Goal: Information Seeking & Learning: Learn about a topic

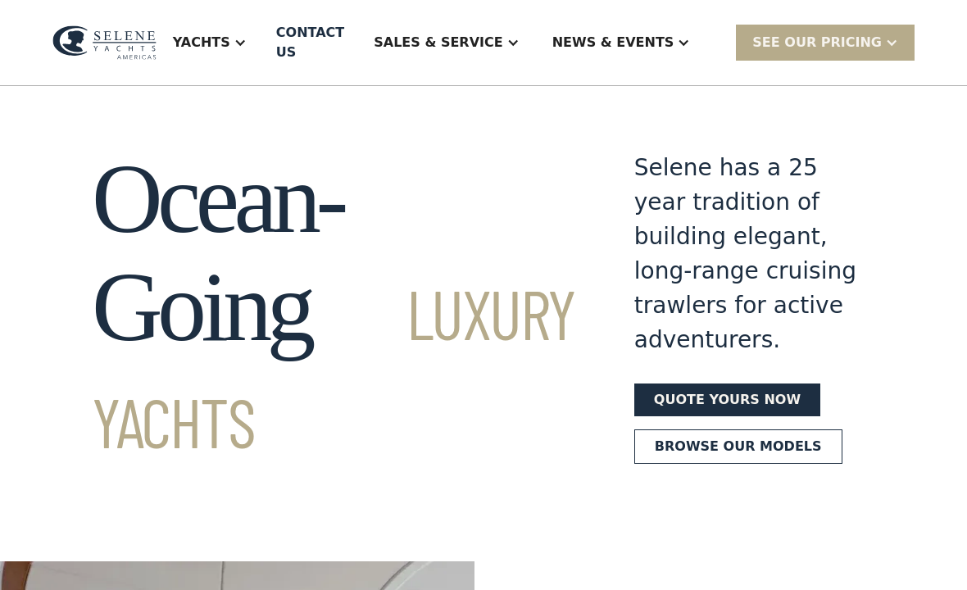
click at [230, 48] on div "Yachts" at bounding box center [201, 43] width 57 height 20
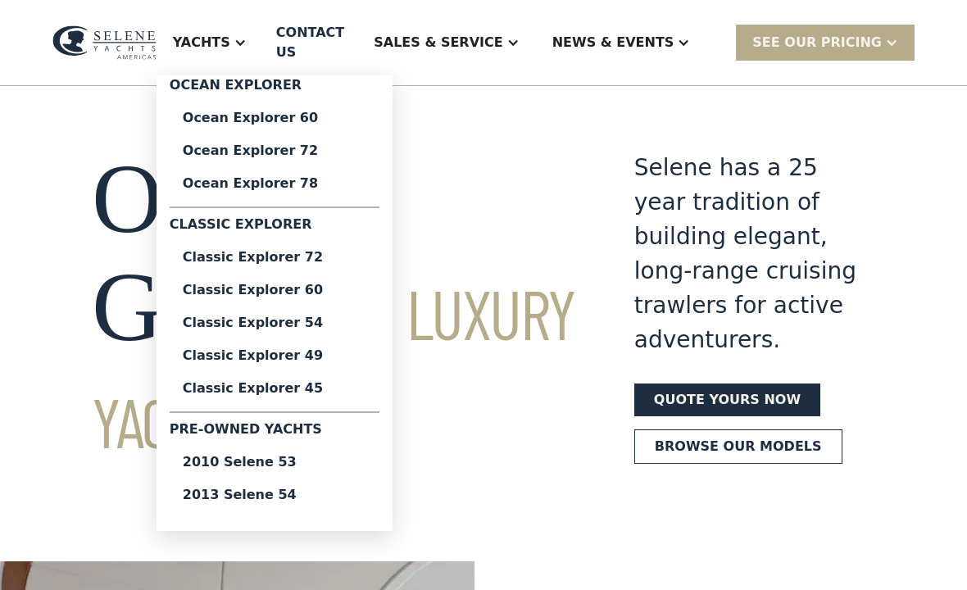
click at [314, 495] on div "2013 Selene 54" at bounding box center [275, 495] width 184 height 13
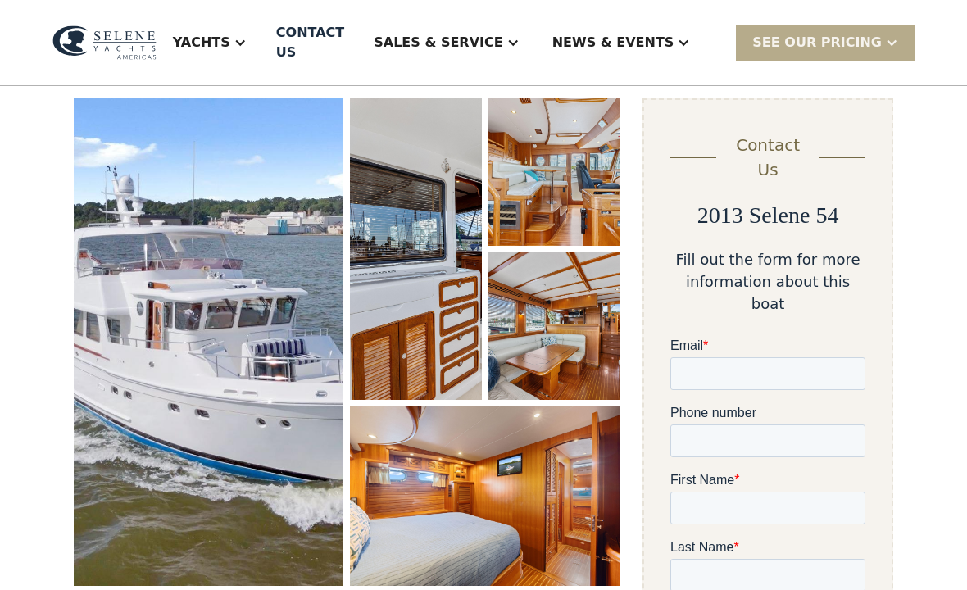
scroll to position [225, 0]
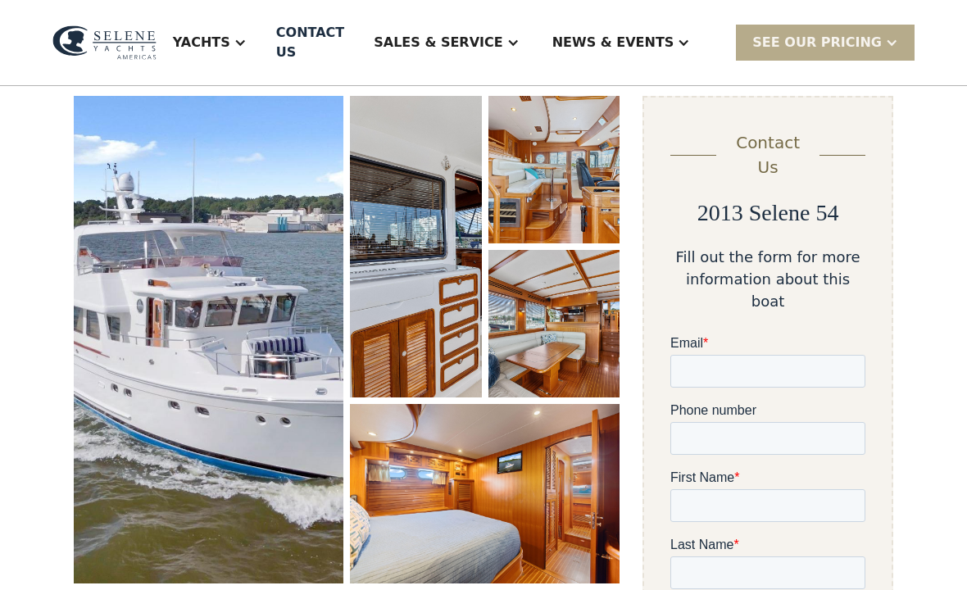
click at [265, 356] on img "open lightbox" at bounding box center [209, 340] width 270 height 488
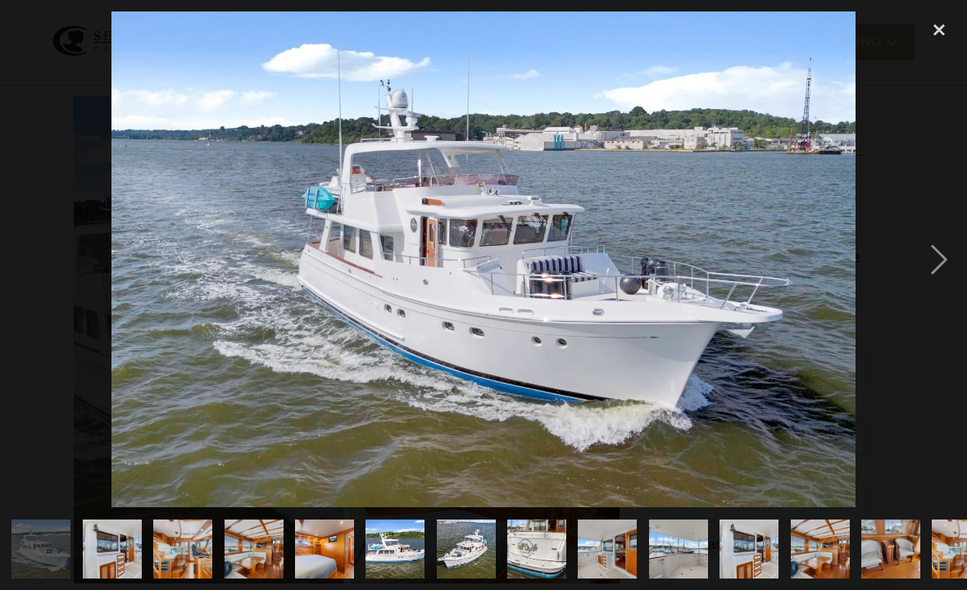
click at [928, 278] on div "next image" at bounding box center [940, 259] width 56 height 496
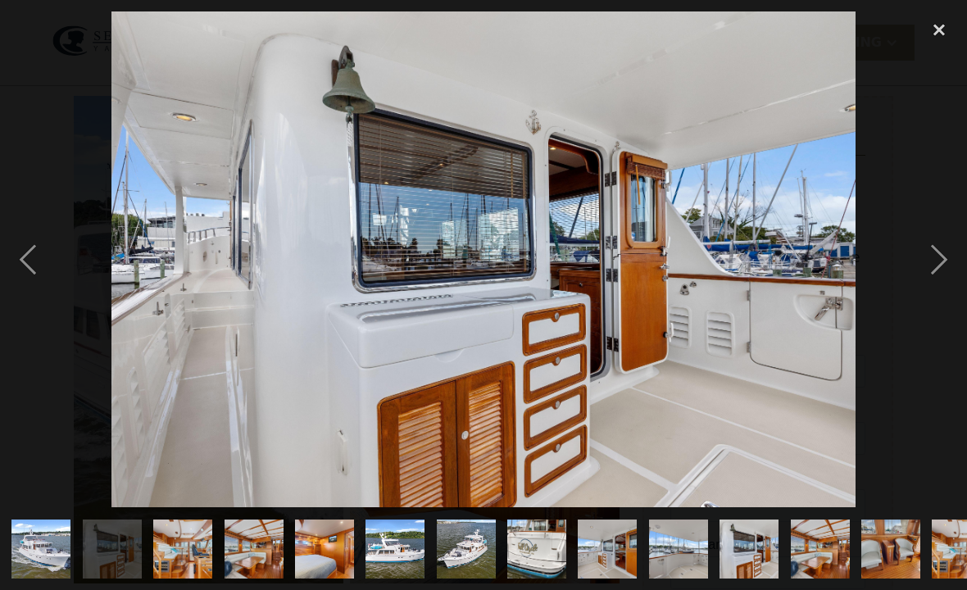
scroll to position [0, 0]
click at [940, 283] on div "next image" at bounding box center [940, 259] width 56 height 496
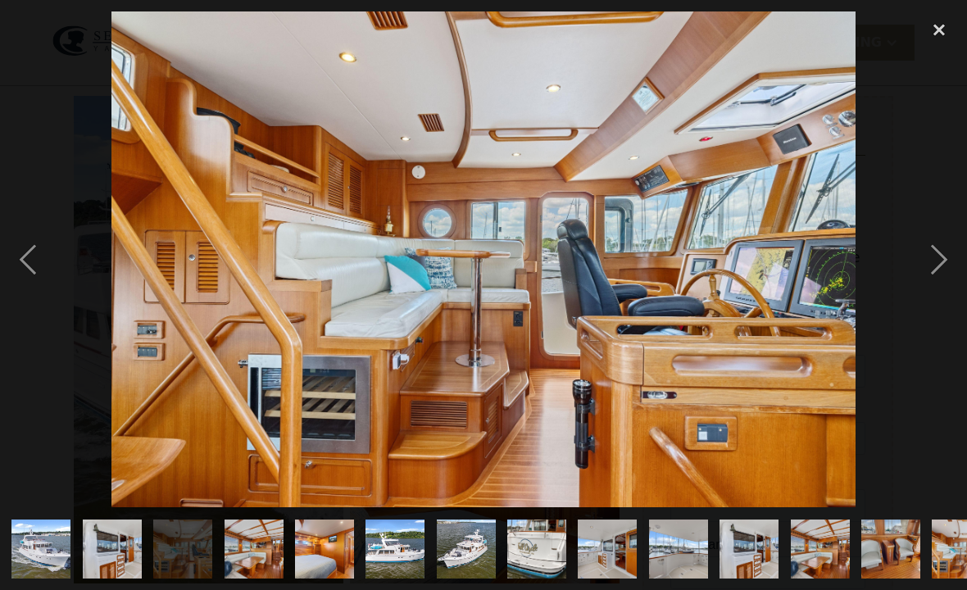
click at [942, 285] on div "next image" at bounding box center [940, 259] width 56 height 496
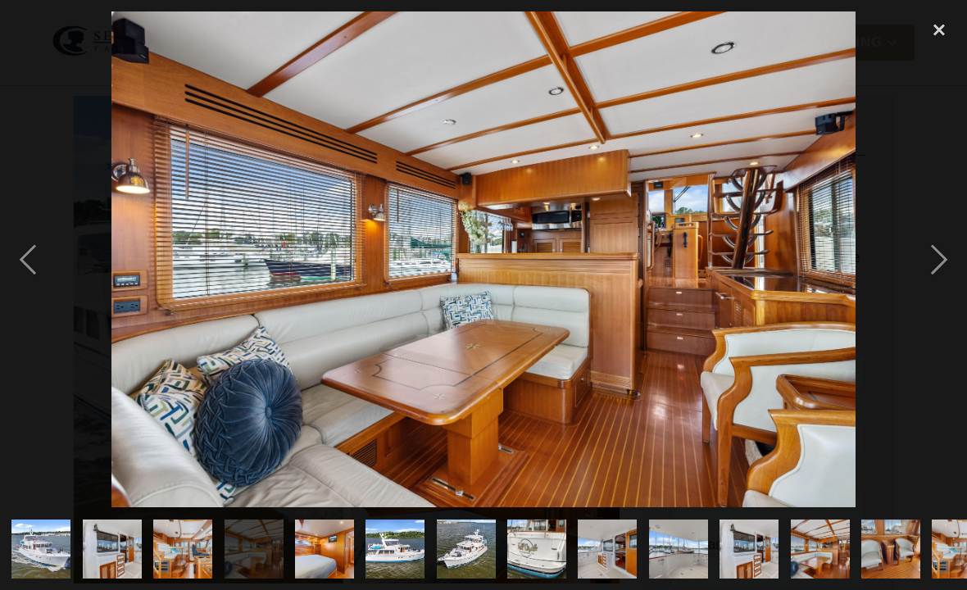
click at [936, 275] on div "next image" at bounding box center [940, 259] width 56 height 496
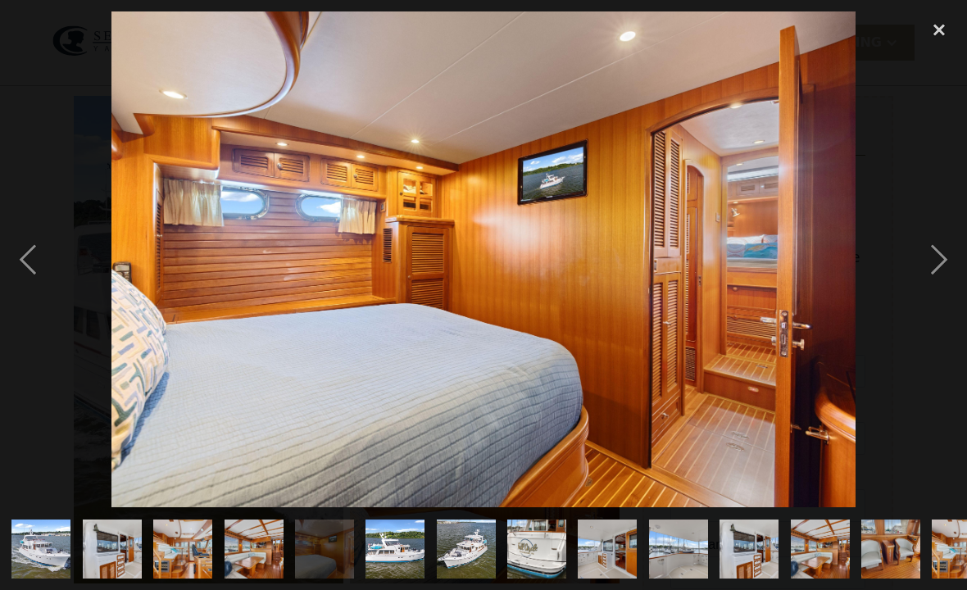
click at [933, 268] on div "next image" at bounding box center [940, 259] width 56 height 496
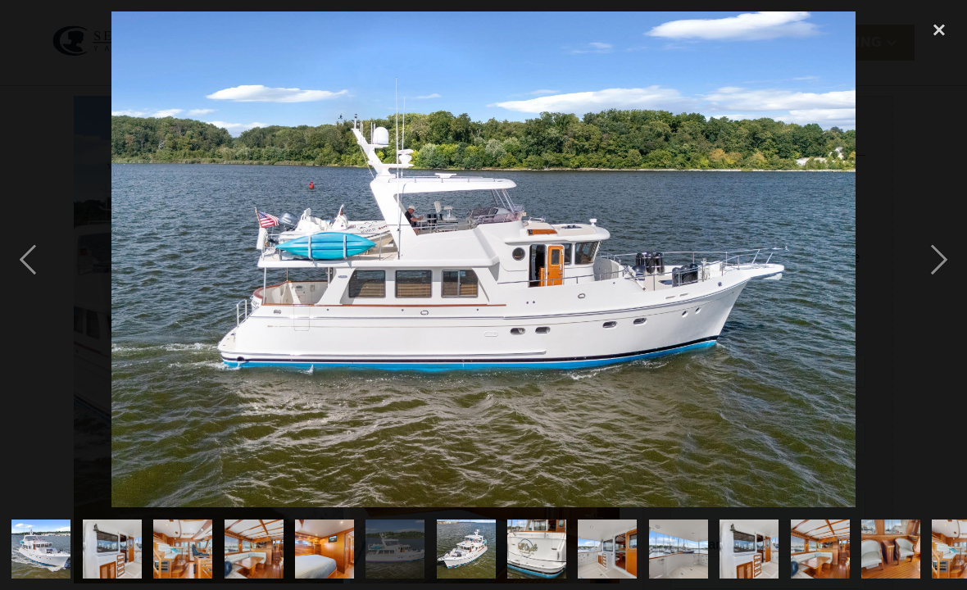
click at [927, 277] on div "next image" at bounding box center [940, 259] width 56 height 496
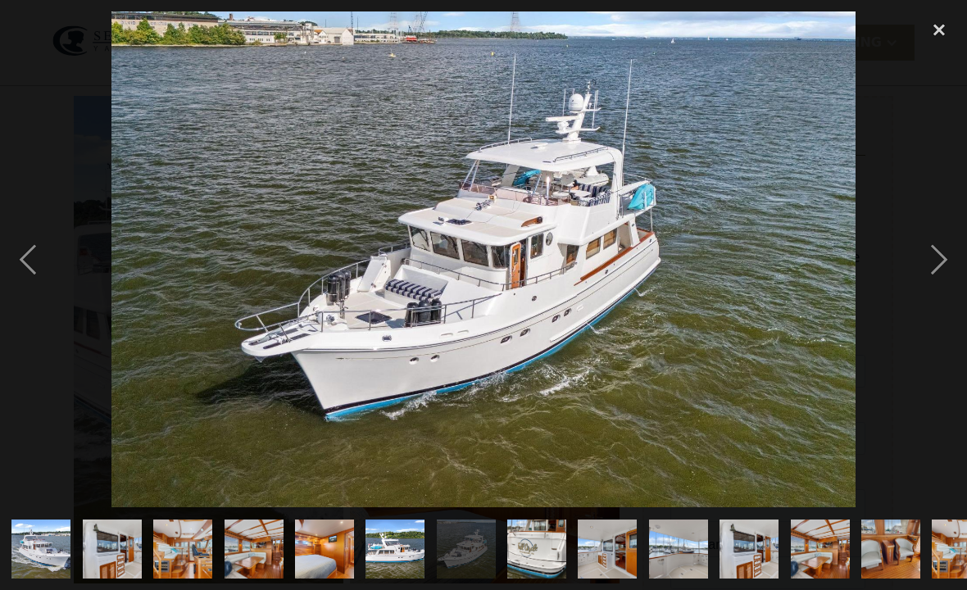
click at [931, 284] on div "next image" at bounding box center [940, 259] width 56 height 496
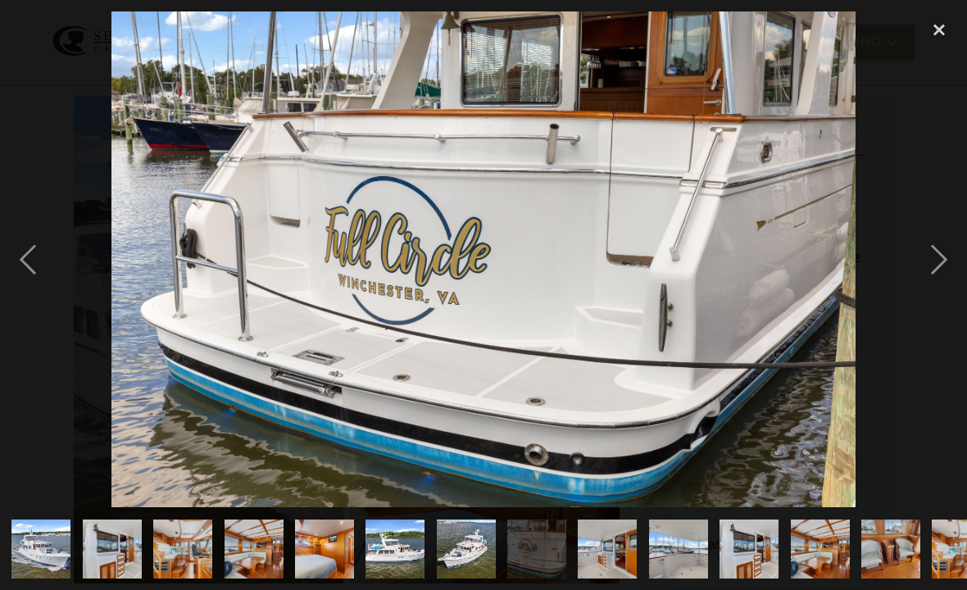
click at [936, 270] on div "next image" at bounding box center [940, 259] width 56 height 496
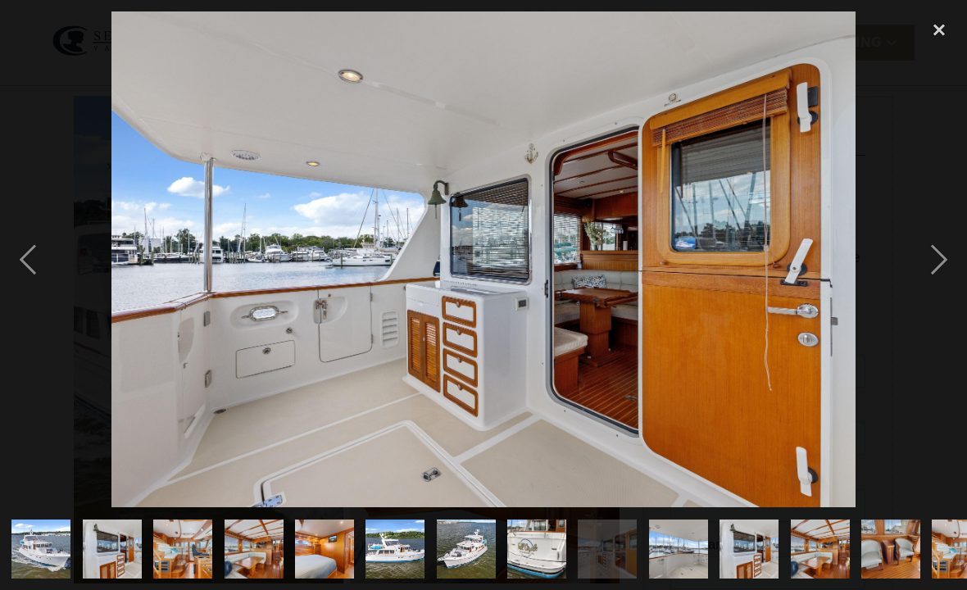
click at [936, 258] on div "next image" at bounding box center [940, 259] width 56 height 496
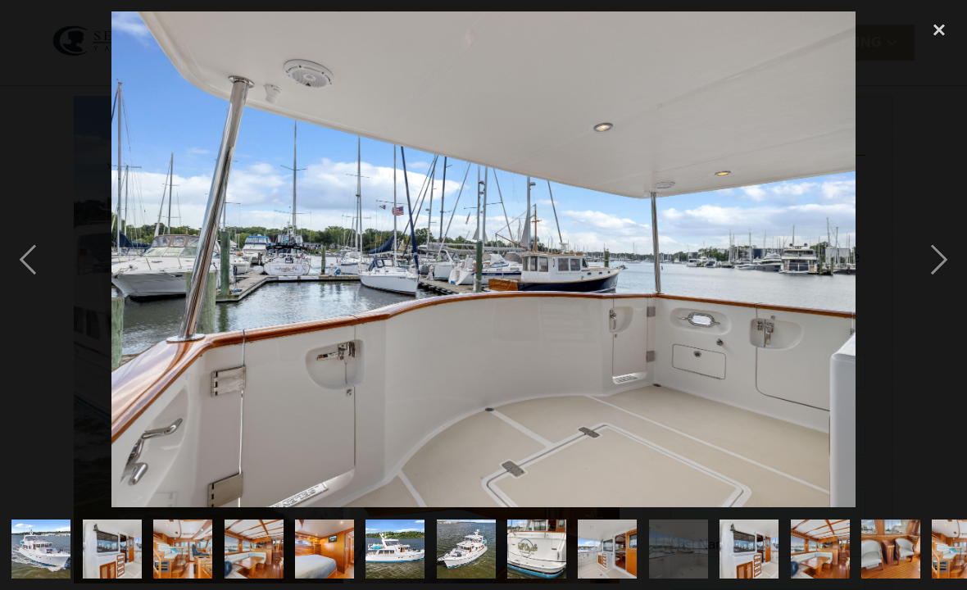
click at [932, 282] on div "next image" at bounding box center [940, 259] width 56 height 496
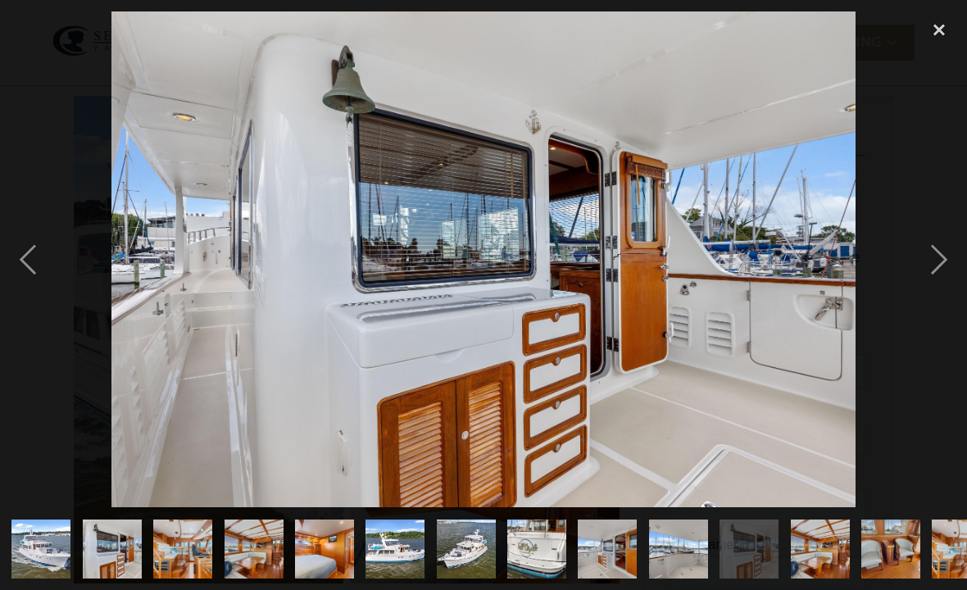
click at [932, 279] on div "next image" at bounding box center [940, 259] width 56 height 496
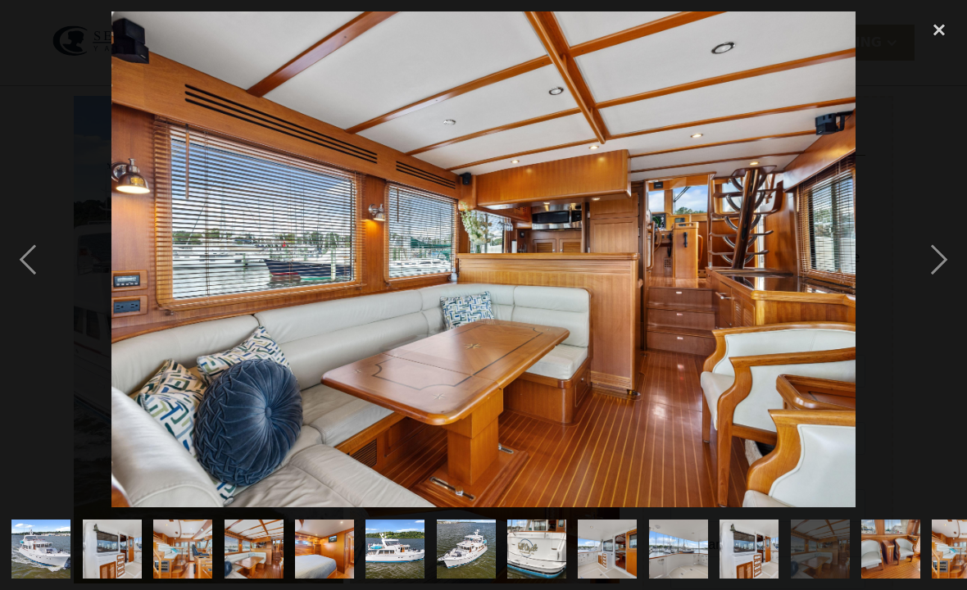
click at [927, 281] on div "next image" at bounding box center [940, 259] width 56 height 496
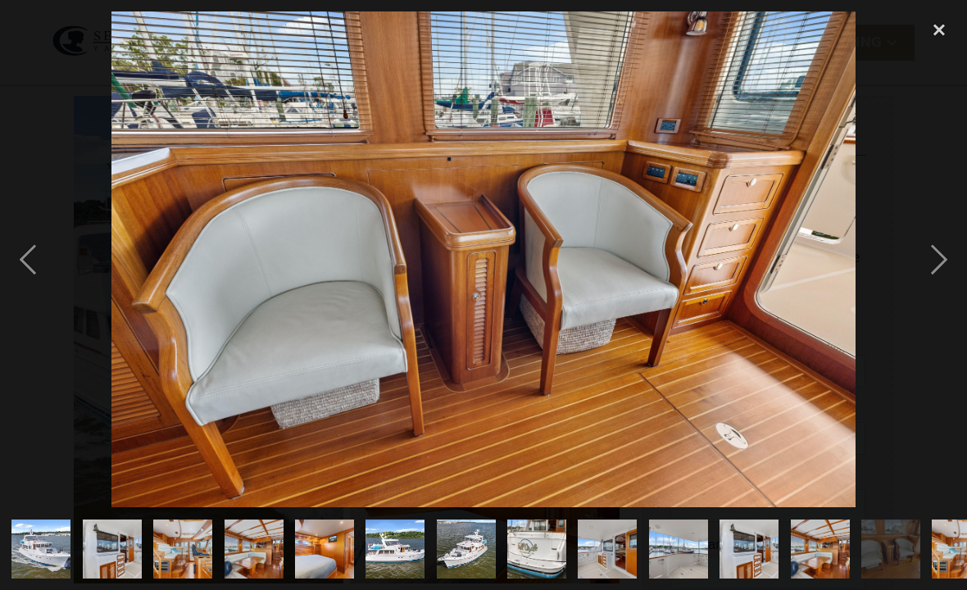
scroll to position [0, 898]
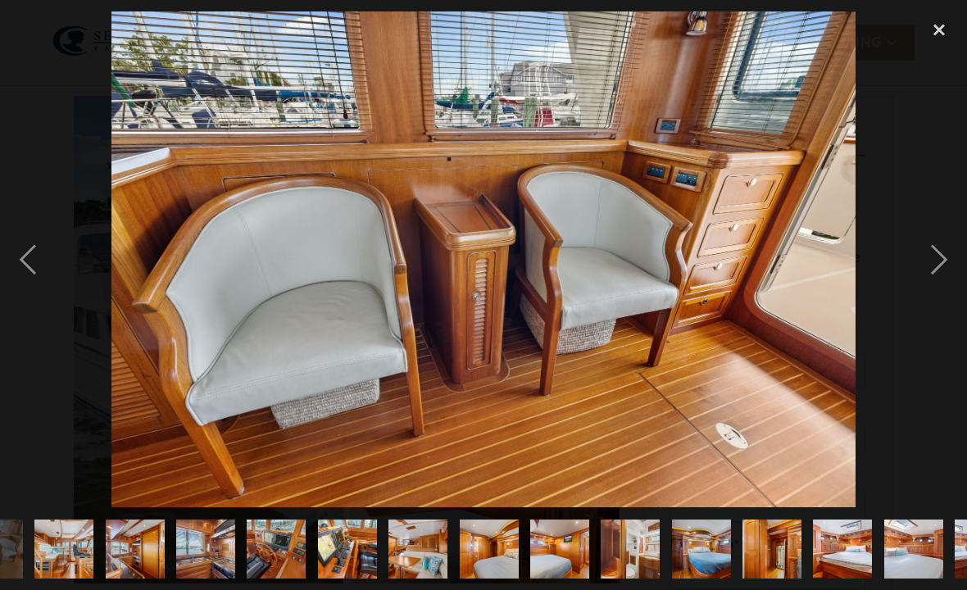
click at [943, 279] on div "next image" at bounding box center [940, 259] width 56 height 496
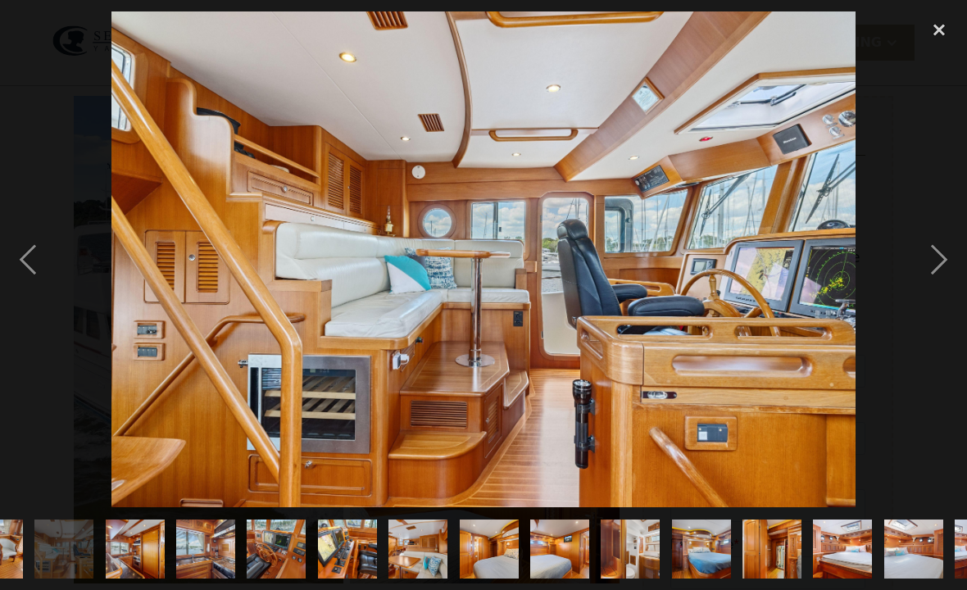
click at [940, 273] on div "next image" at bounding box center [940, 259] width 56 height 496
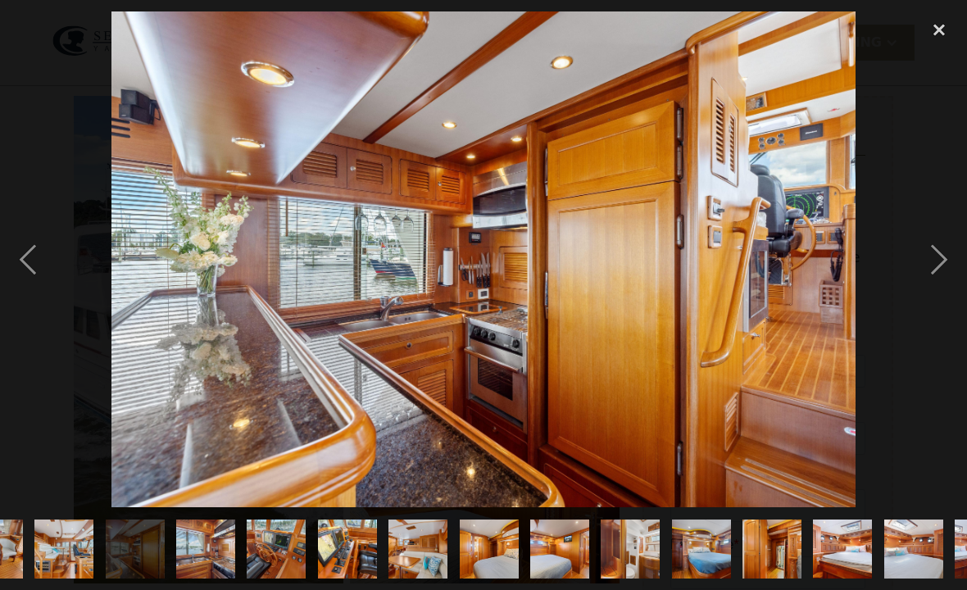
click at [943, 277] on div "next image" at bounding box center [940, 259] width 56 height 496
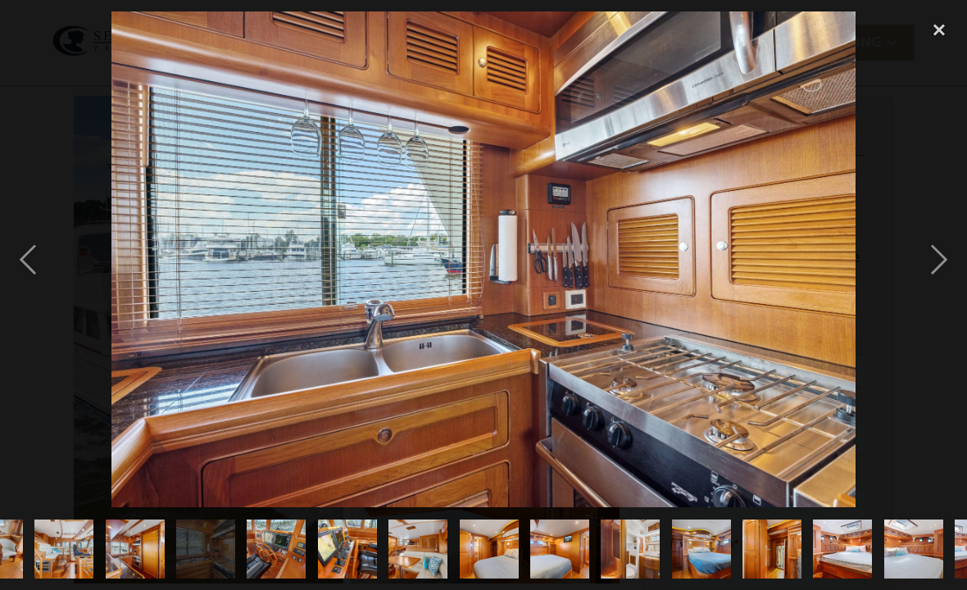
click at [941, 280] on div "next image" at bounding box center [940, 259] width 56 height 496
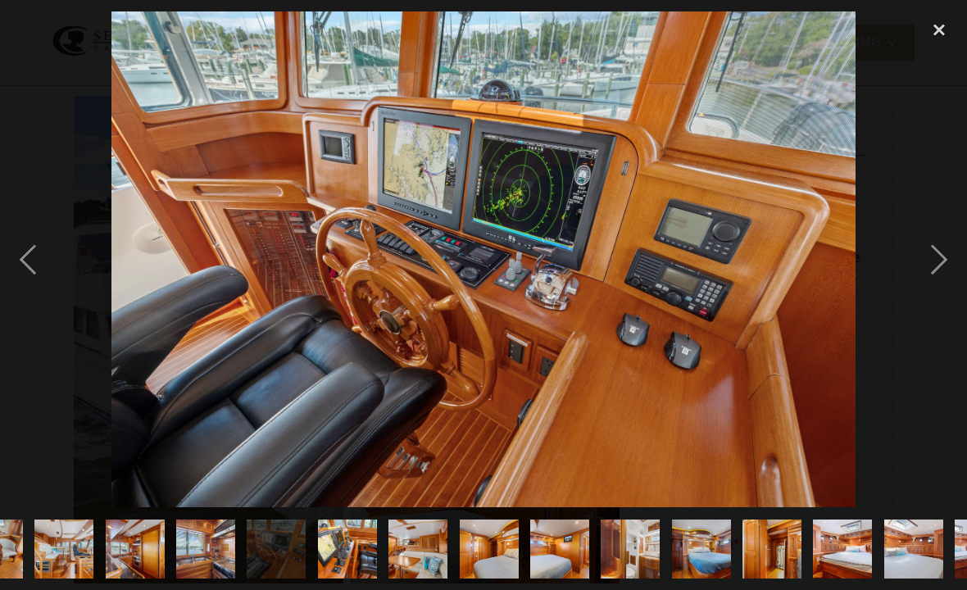
click at [940, 262] on div "next image" at bounding box center [940, 259] width 56 height 496
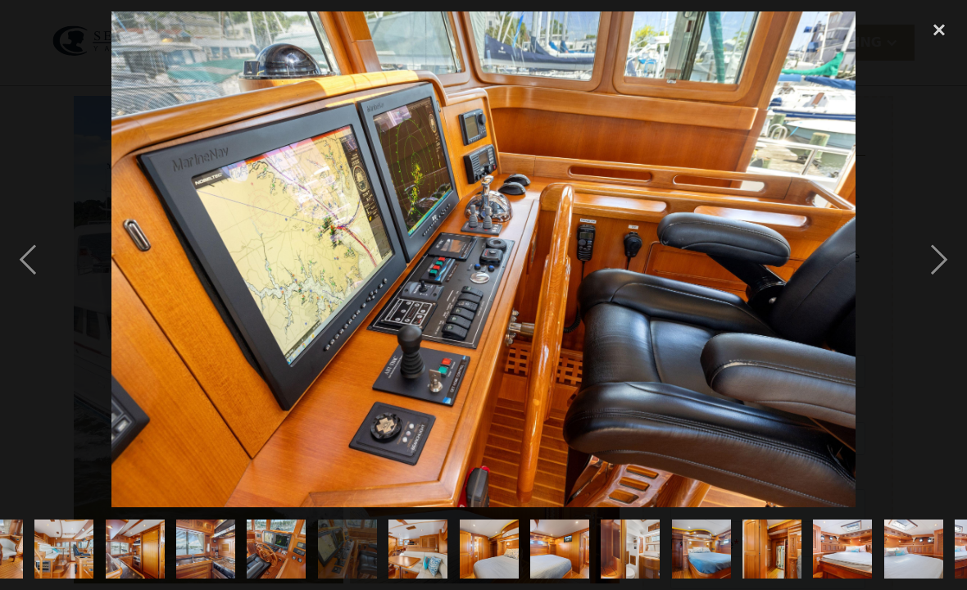
click at [933, 277] on div "next image" at bounding box center [940, 259] width 56 height 496
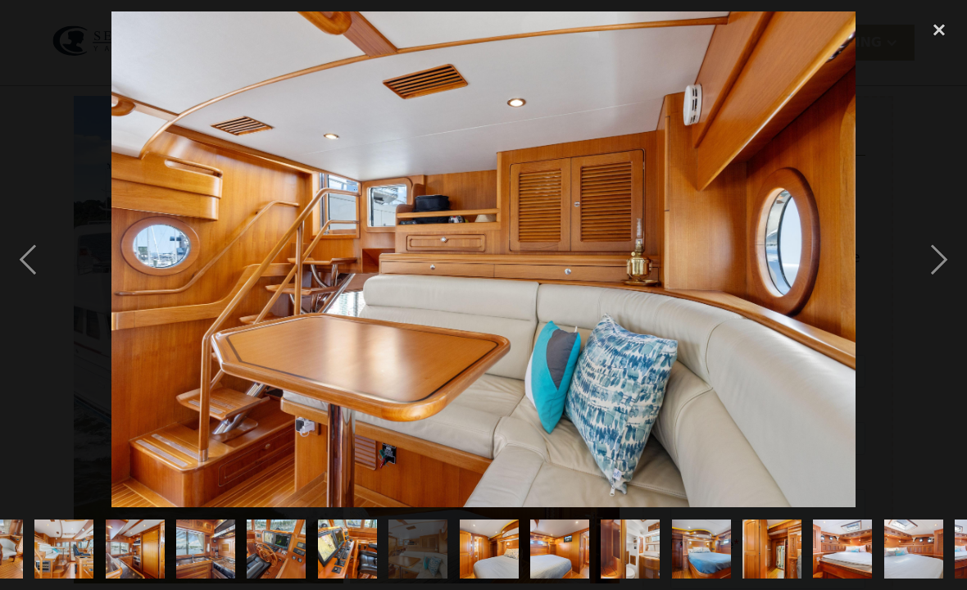
click at [943, 279] on div "next image" at bounding box center [940, 259] width 56 height 496
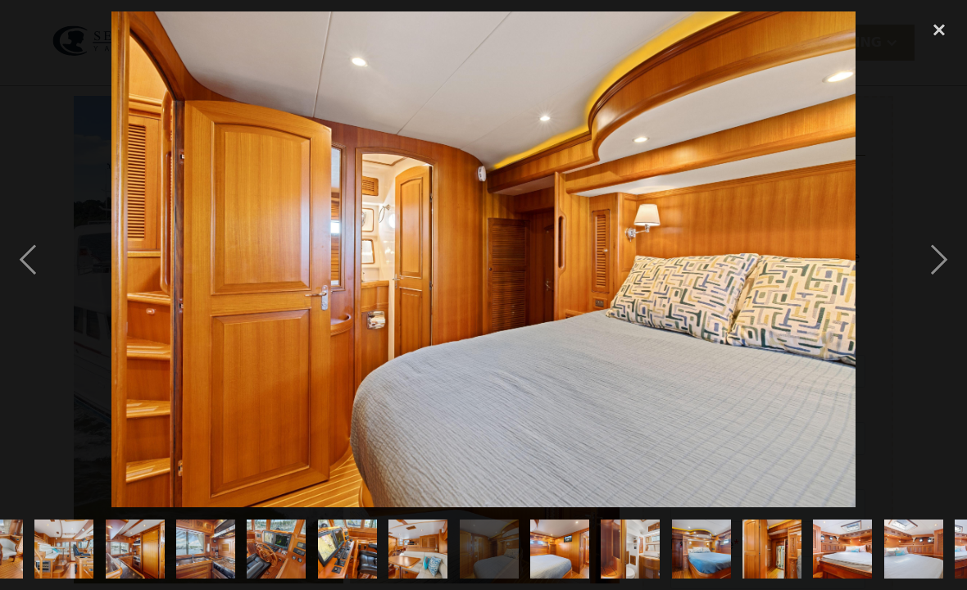
click at [946, 276] on div "next image" at bounding box center [940, 259] width 56 height 496
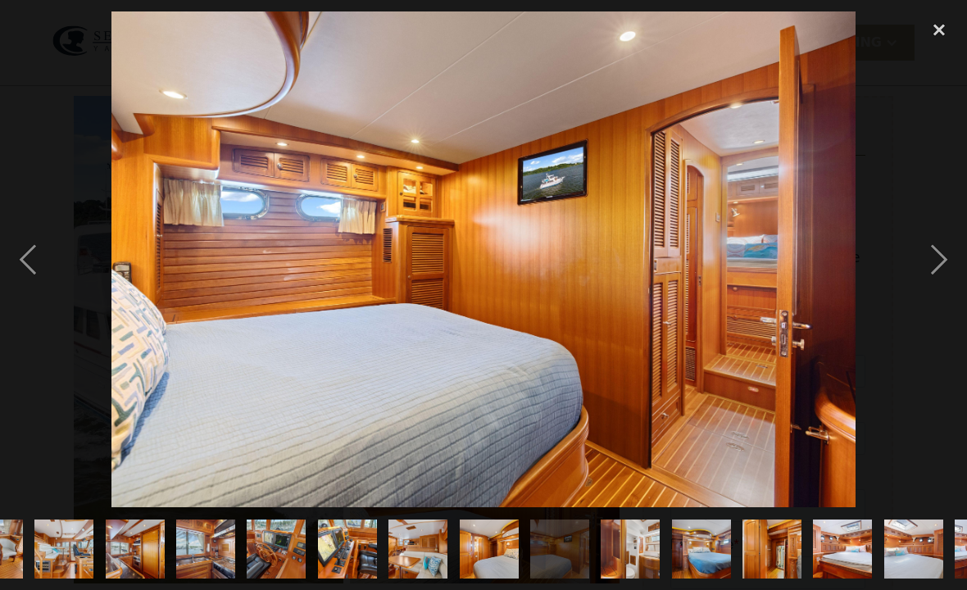
click at [936, 277] on div "next image" at bounding box center [940, 259] width 56 height 496
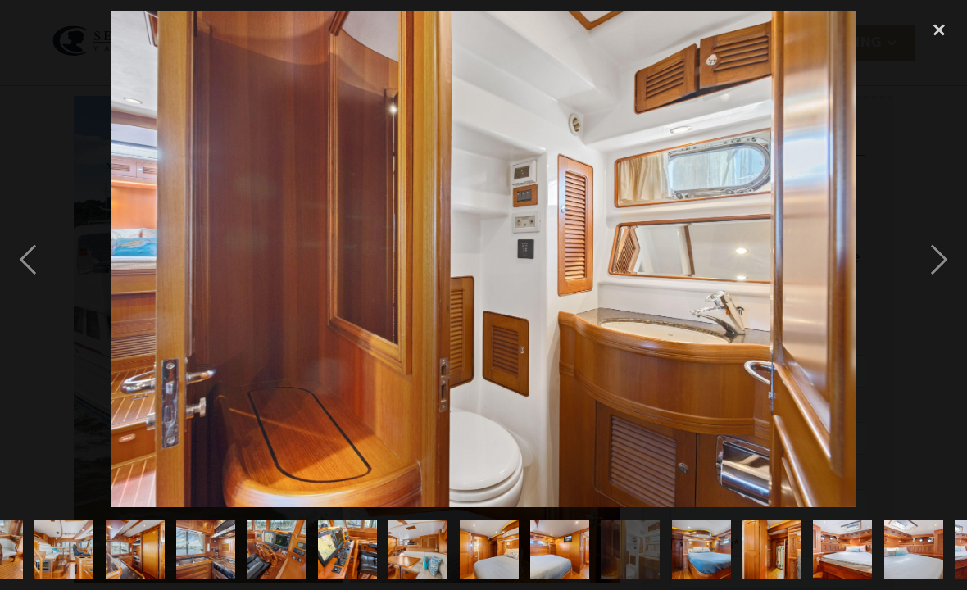
click at [935, 276] on div "next image" at bounding box center [940, 259] width 56 height 496
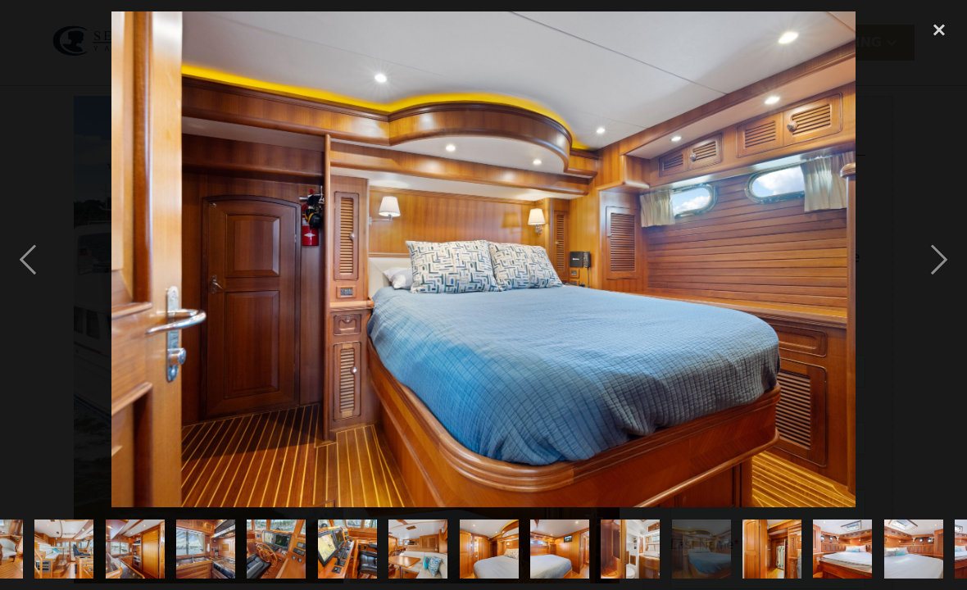
click at [939, 272] on div "next image" at bounding box center [940, 259] width 56 height 496
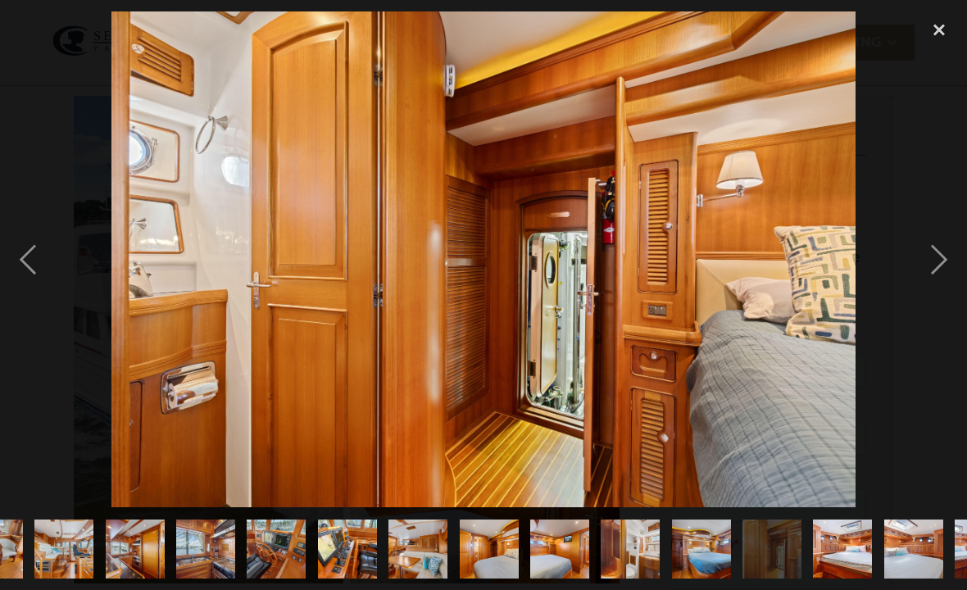
click at [933, 275] on div "next image" at bounding box center [940, 259] width 56 height 496
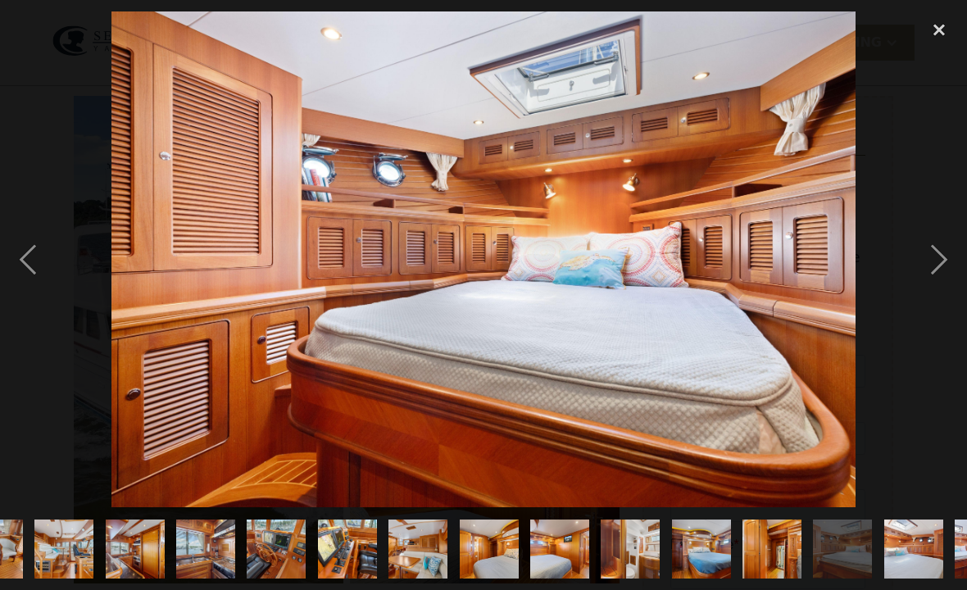
click at [940, 271] on div "next image" at bounding box center [940, 259] width 56 height 496
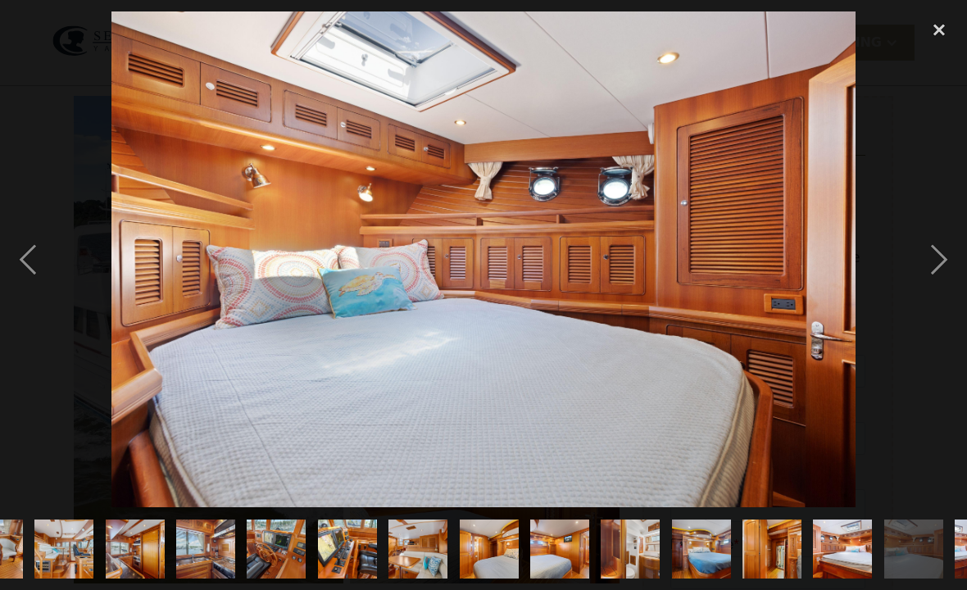
scroll to position [0, 1199]
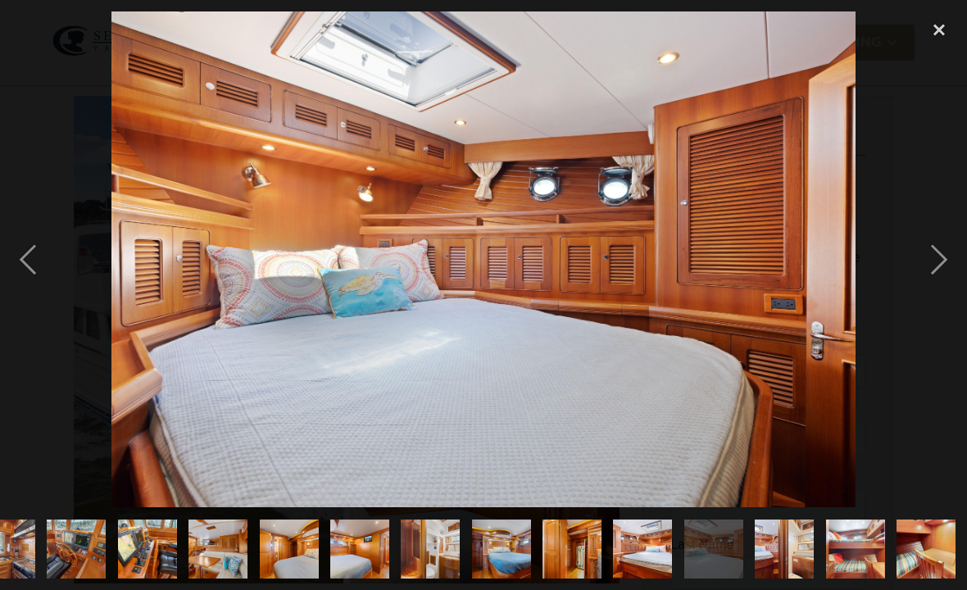
click at [935, 275] on div "next image" at bounding box center [940, 259] width 56 height 496
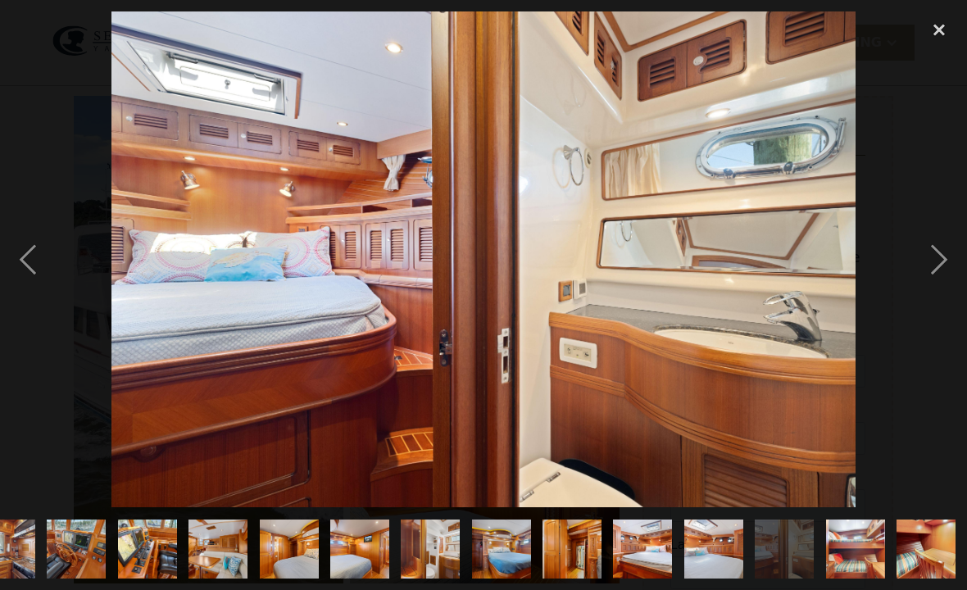
click at [941, 279] on div "next image" at bounding box center [940, 259] width 56 height 496
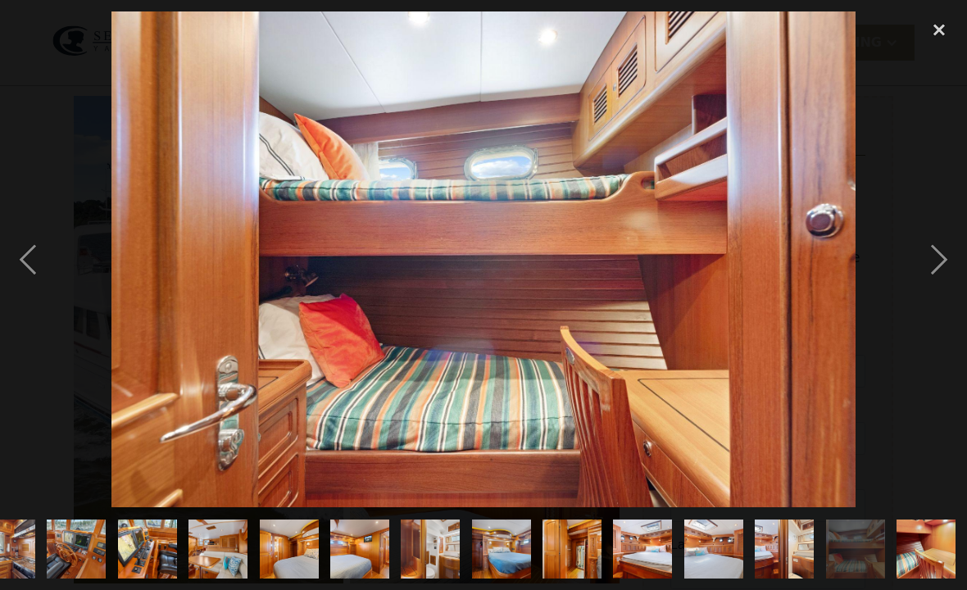
click at [935, 273] on div "next image" at bounding box center [940, 259] width 56 height 496
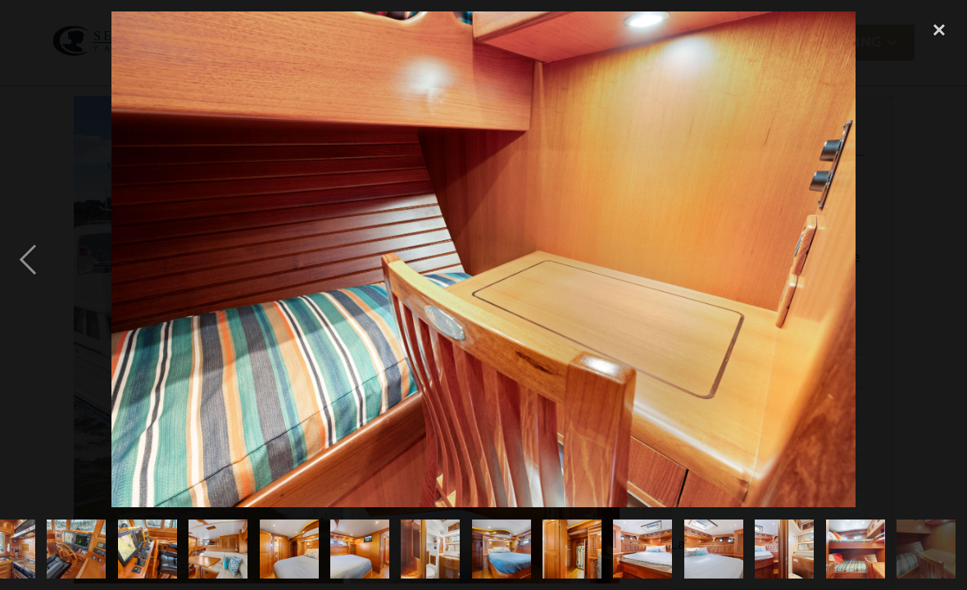
click at [935, 275] on div "next image" at bounding box center [940, 259] width 56 height 496
click at [939, 280] on div "next image" at bounding box center [940, 259] width 56 height 496
click at [932, 30] on div "close lightbox" at bounding box center [940, 29] width 56 height 36
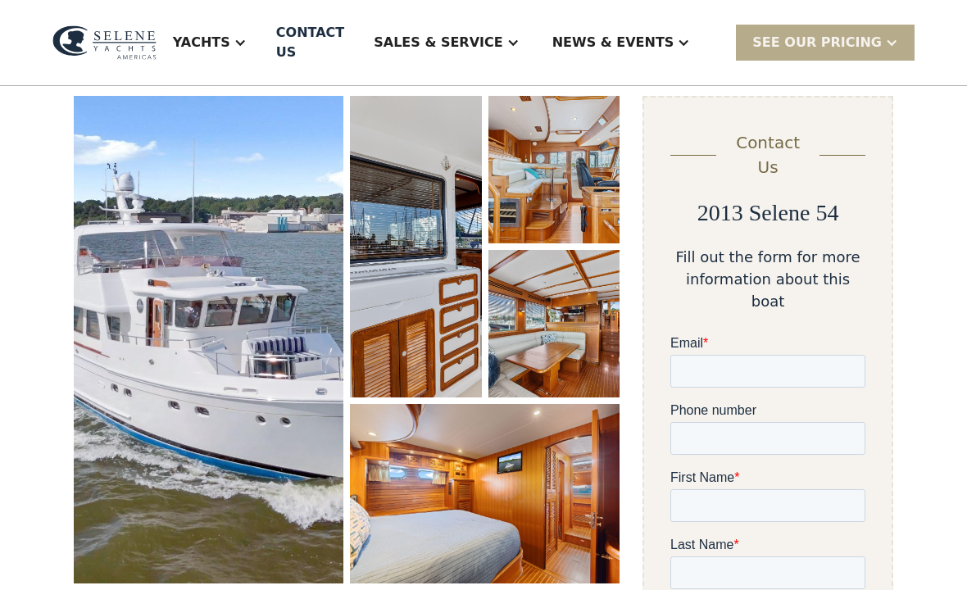
scroll to position [0, 0]
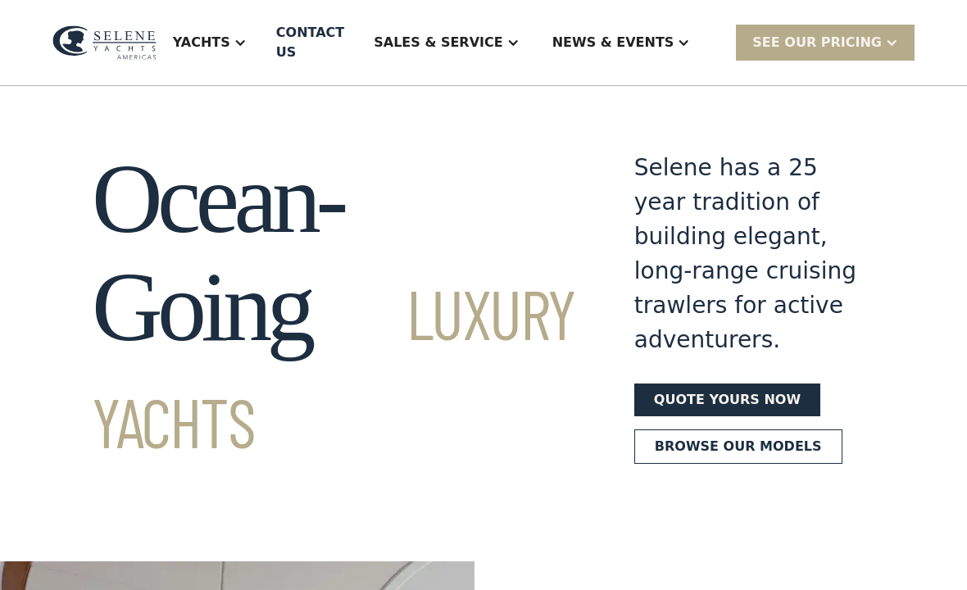
click at [230, 37] on div "Yachts" at bounding box center [201, 43] width 57 height 20
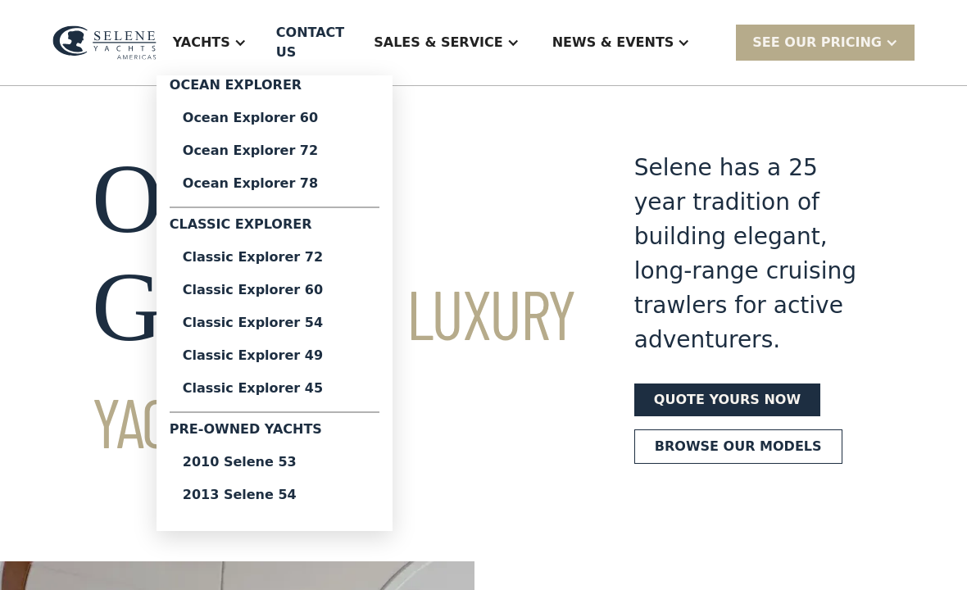
click at [327, 457] on div "2010 Selene 53" at bounding box center [275, 462] width 184 height 13
